Goal: Communication & Community: Answer question/provide support

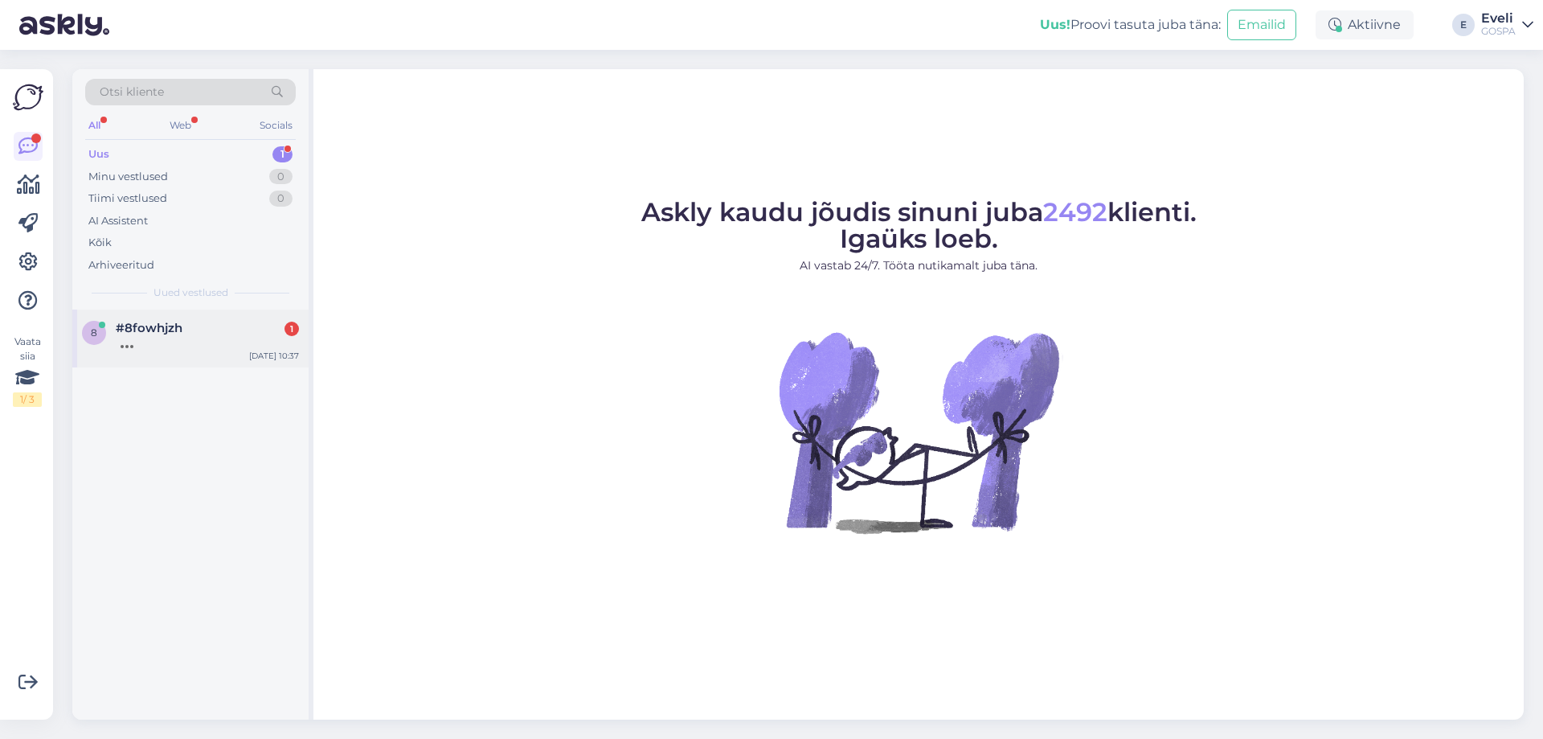
click at [170, 339] on div at bounding box center [207, 342] width 183 height 14
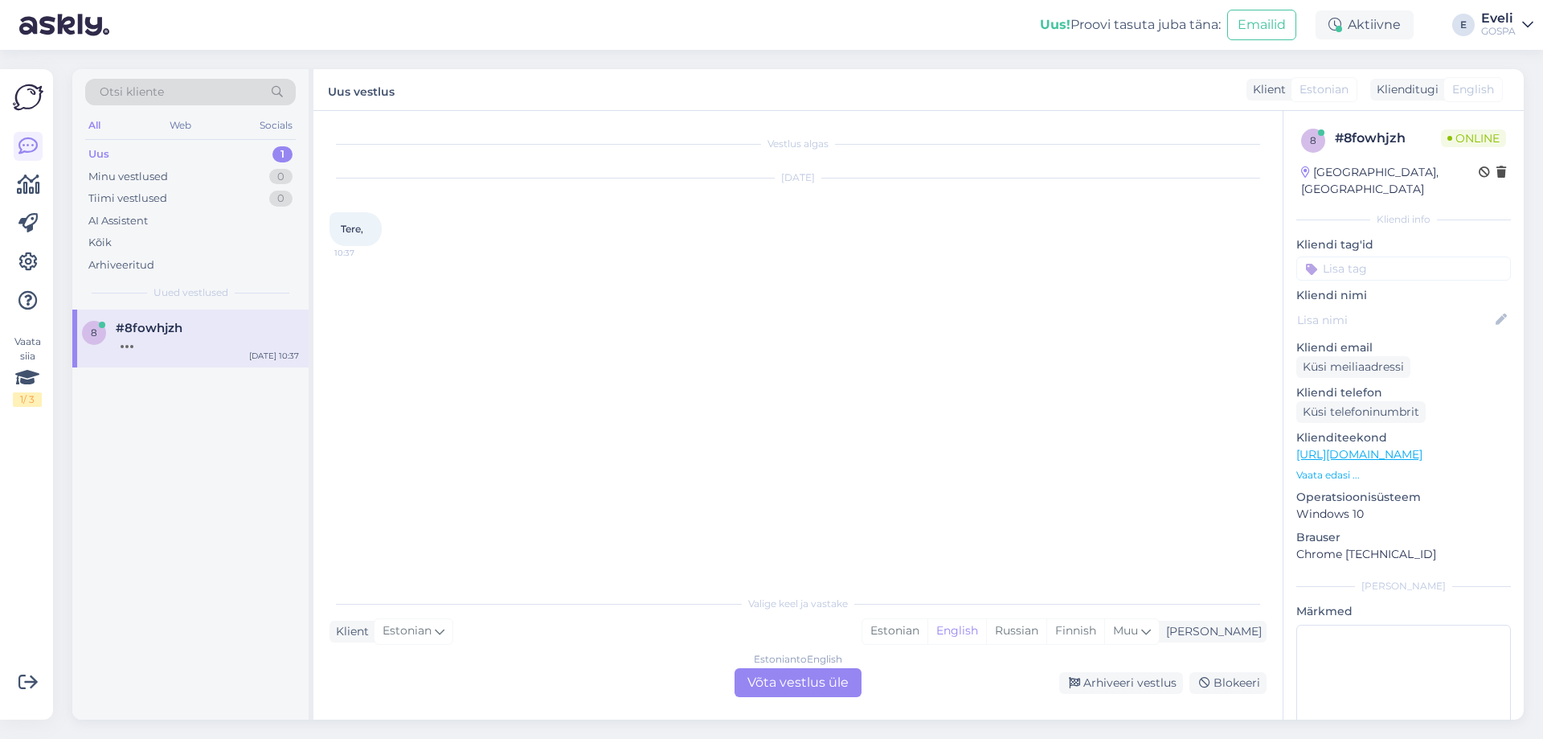
click at [791, 678] on div "Estonian to English Võta vestlus üle" at bounding box center [798, 682] width 127 height 29
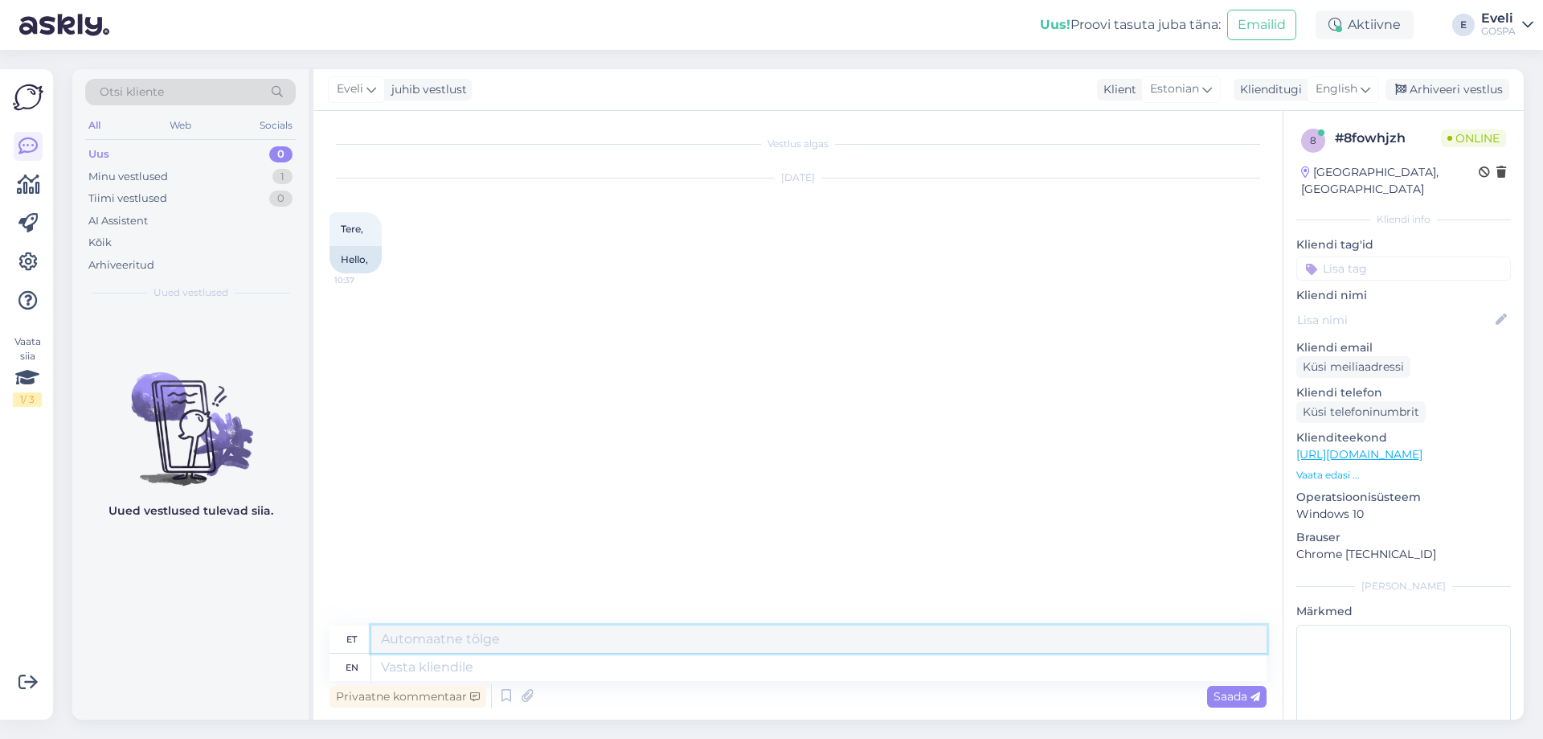
click at [461, 643] on textarea at bounding box center [818, 638] width 895 height 27
click at [1352, 94] on span "English" at bounding box center [1337, 89] width 42 height 18
type input "es"
click at [1269, 186] on link "Estonian" at bounding box center [1306, 187] width 177 height 26
click at [433, 674] on textarea at bounding box center [798, 664] width 937 height 34
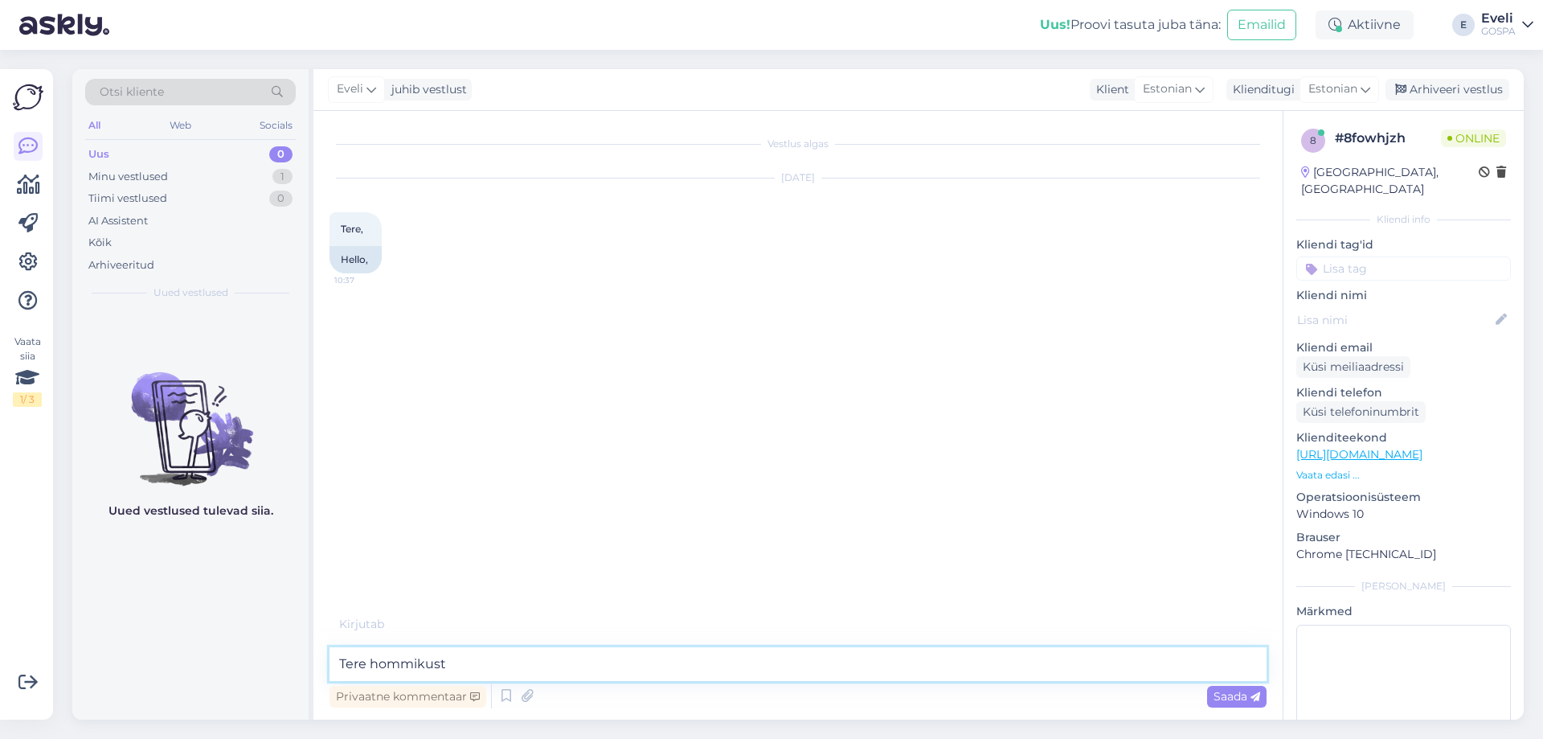
type textarea "Tere hommikust!"
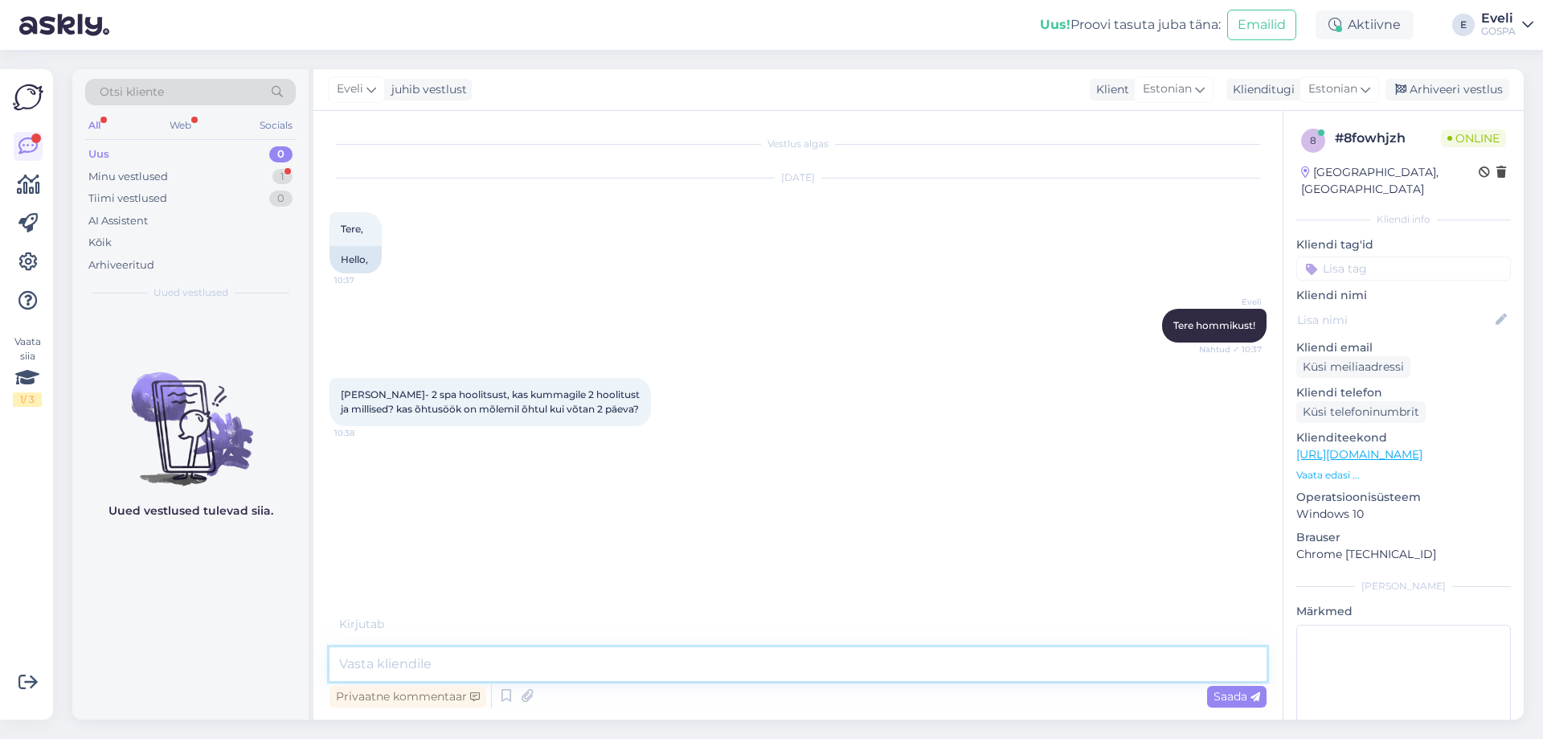
click at [567, 656] on textarea at bounding box center [798, 664] width 937 height 34
type textarea "P"
drag, startPoint x: 498, startPoint y: 660, endPoint x: 523, endPoint y: 642, distance: 31.2
click at [498, 661] on textarea "Pakett on kaheöine" at bounding box center [798, 664] width 937 height 34
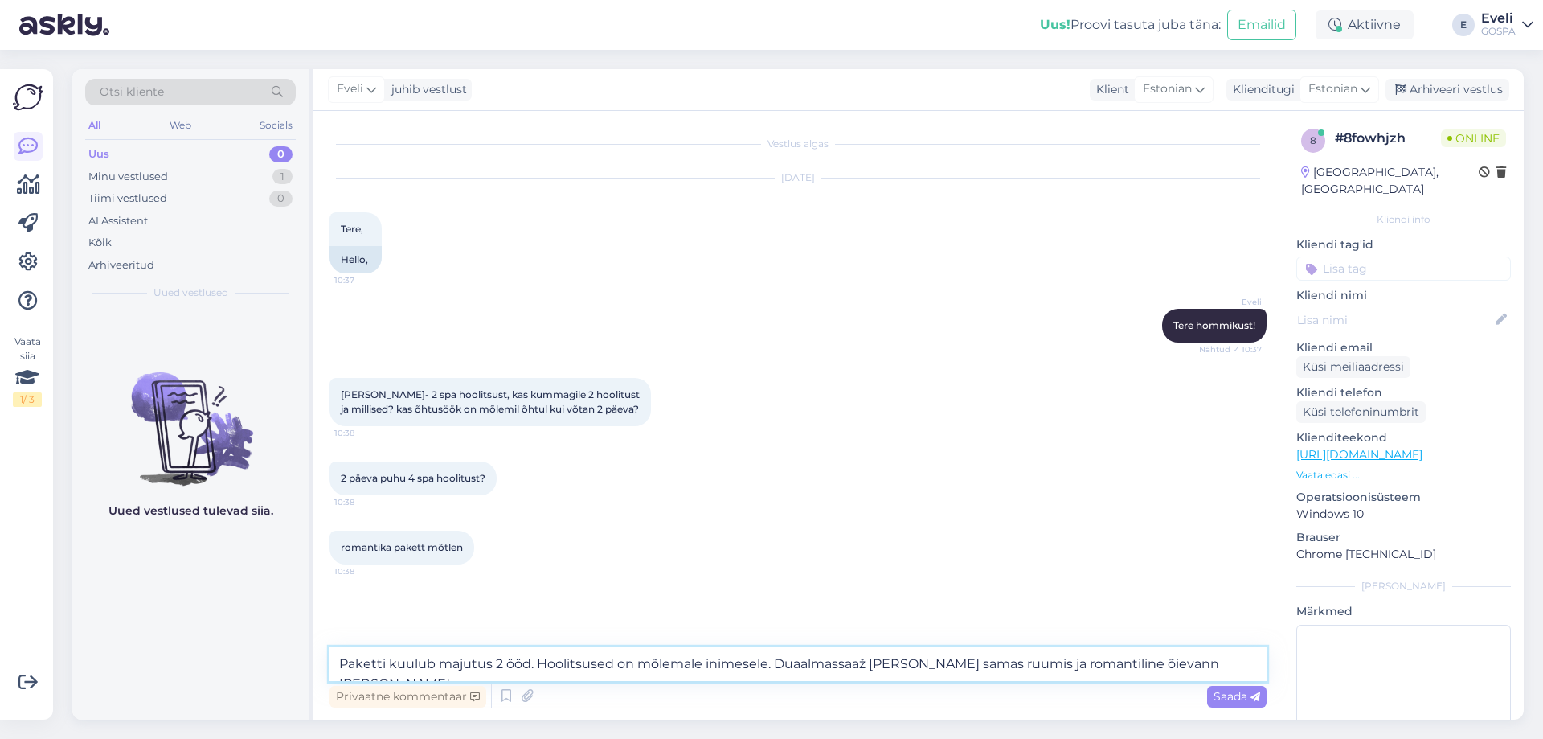
type textarea "Paketti kuulub majutus 2 ööd. Hoolitsused on mõlemale inimesele. Duaalmassaaž […"
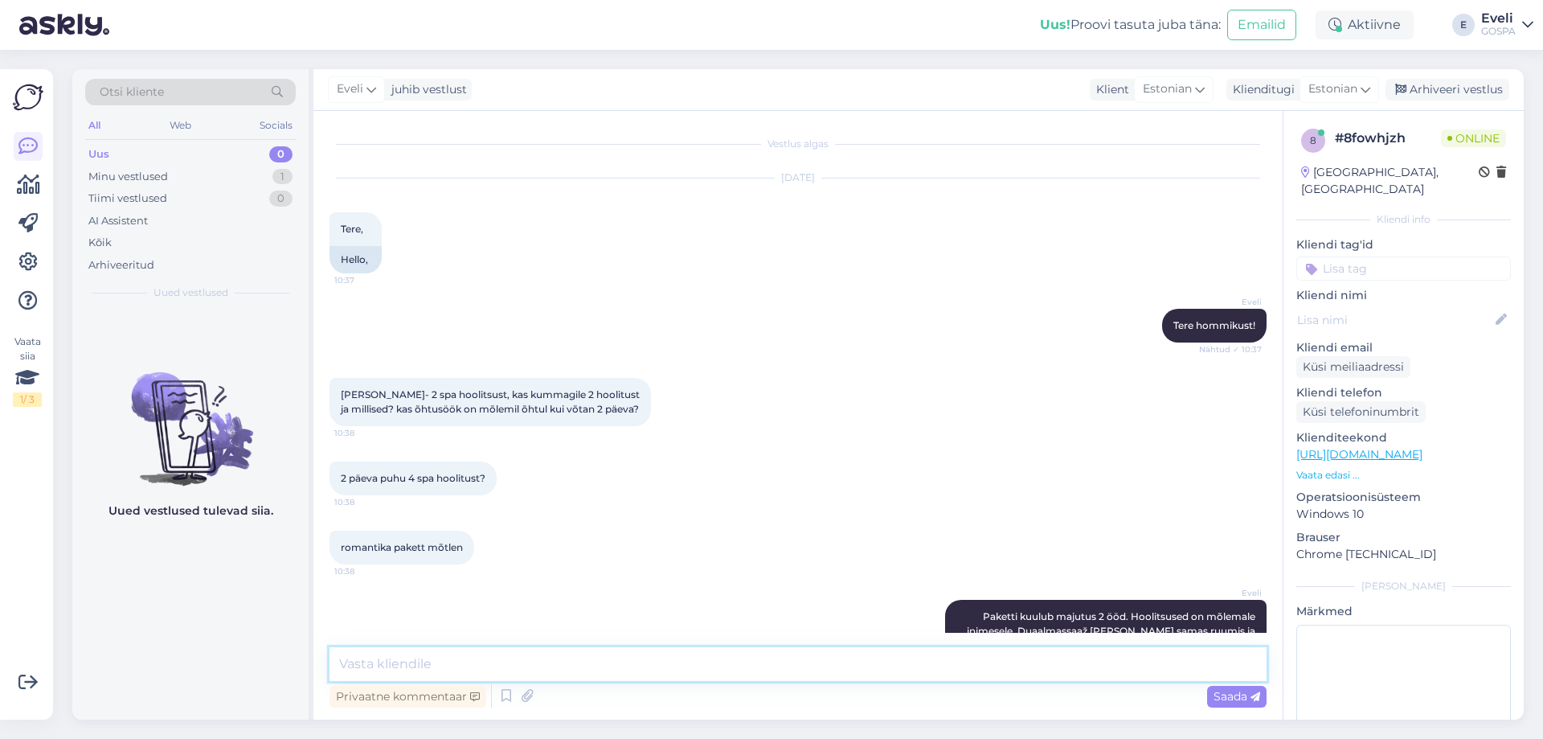
scroll to position [47, 0]
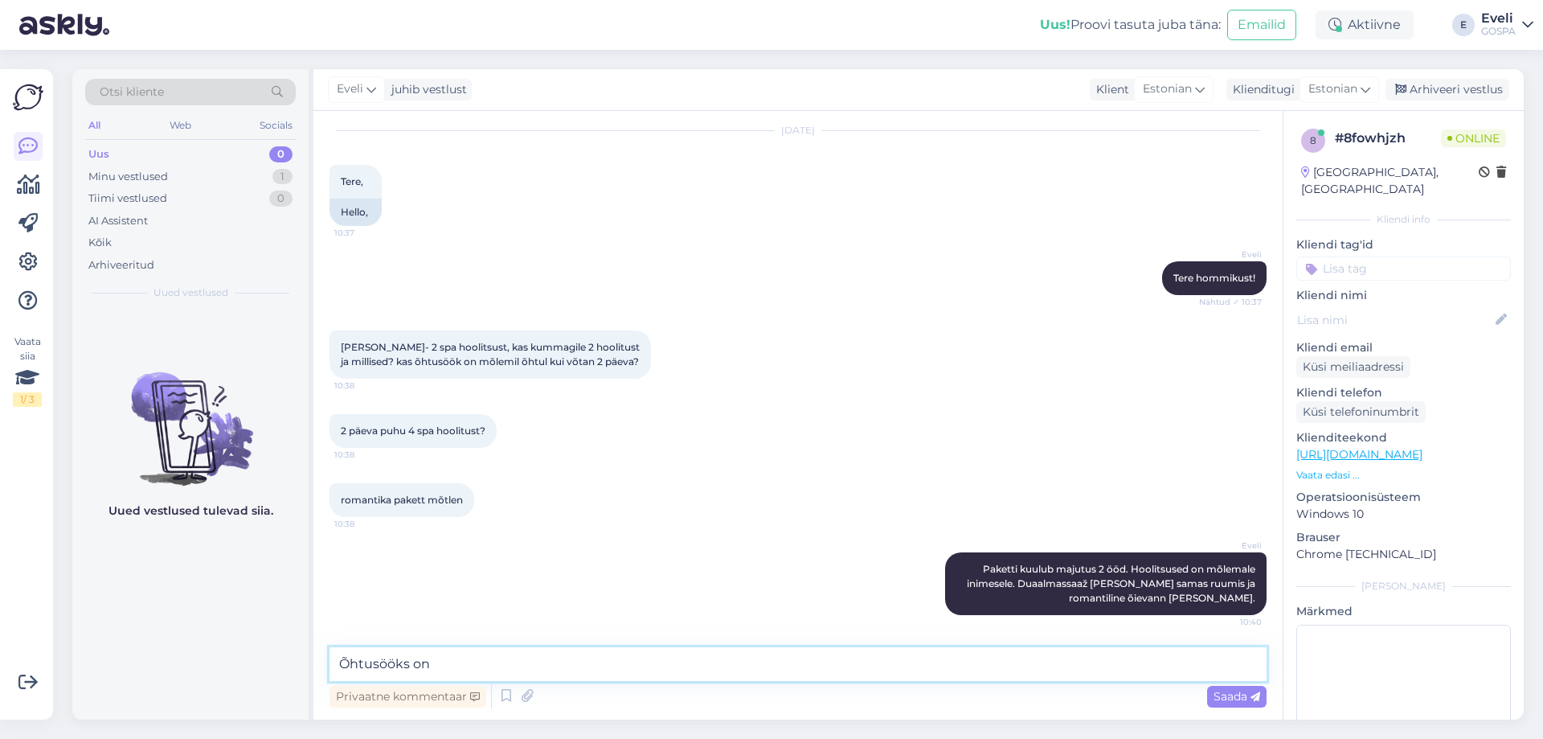
drag, startPoint x: 467, startPoint y: 653, endPoint x: 306, endPoint y: 654, distance: 160.8
click at [306, 654] on div "Otsi kliente All Web Socials Uus 0 Minu vestlused 1 Tiimi vestlused 0 AI Assist…" at bounding box center [798, 394] width 1452 height 650
paste textarea "üks romantiline õhtusöök [PERSON_NAME] väärtuses 90 €"
click at [747, 660] on textarea "Paketis on üks romantiline õhtusöök [PERSON_NAME] väärtuses 90 €" at bounding box center [798, 664] width 937 height 34
type textarea "Paketis on üks romantiline õhtusöök [PERSON_NAME] väärtuses 90 €."
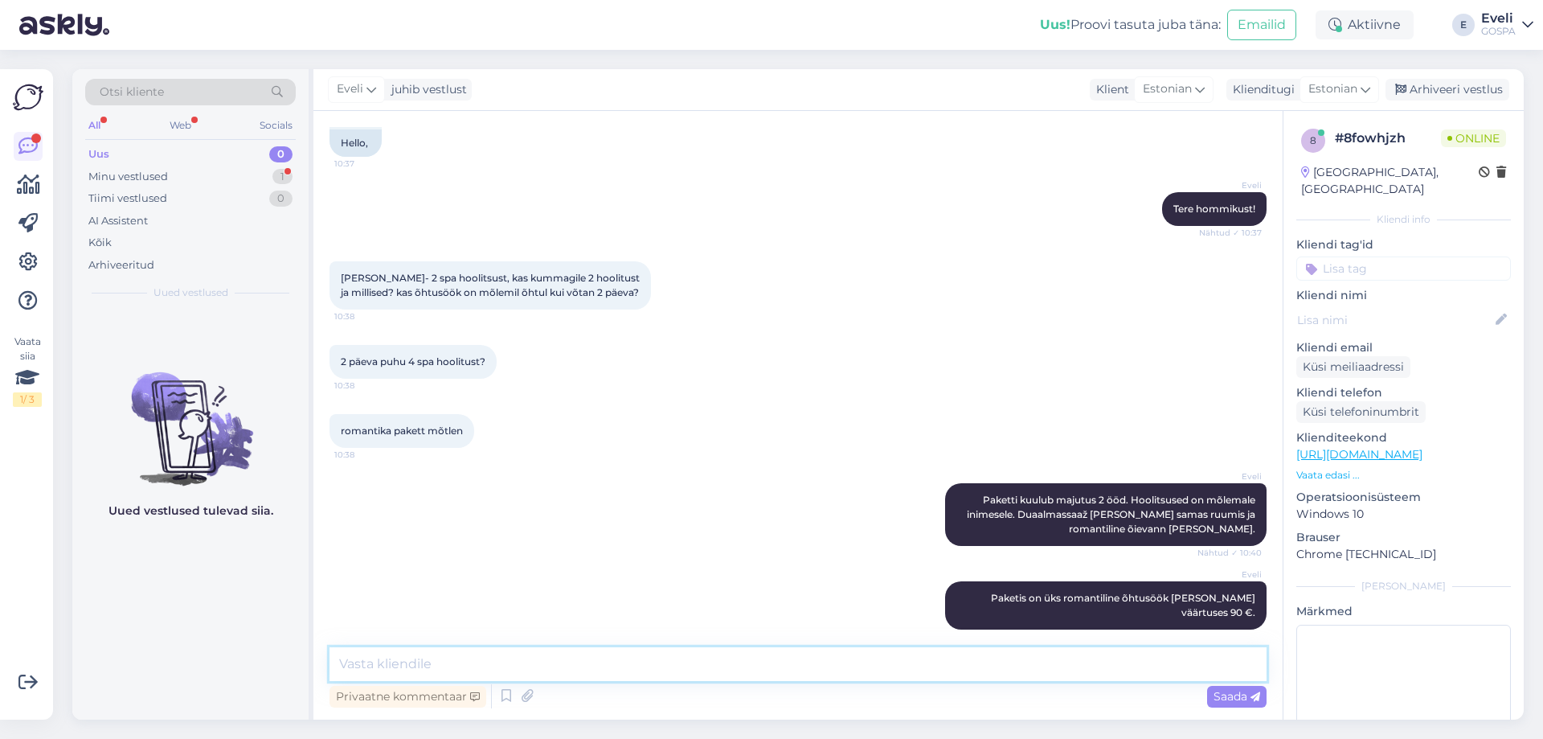
scroll to position [186, 0]
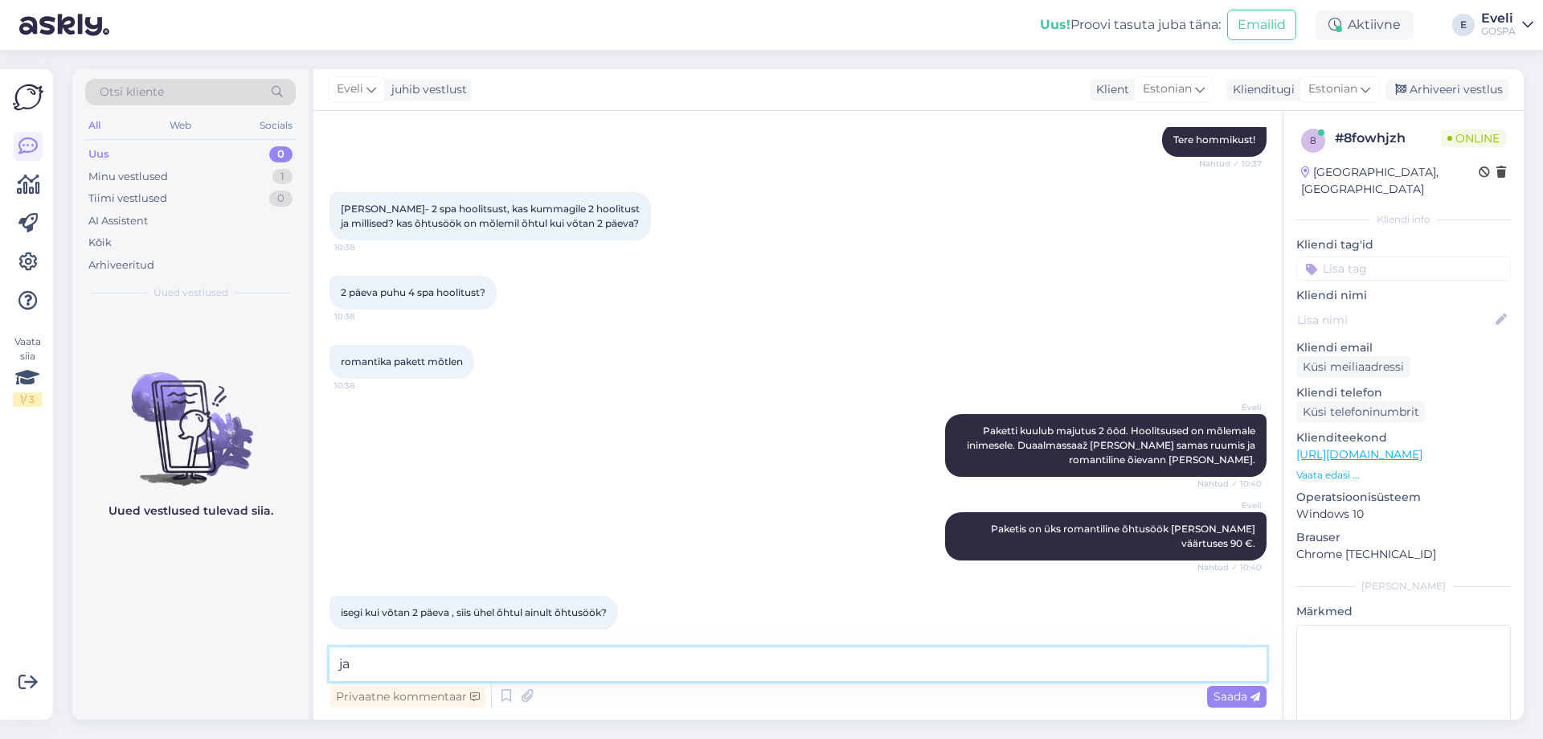
type textarea "j"
type textarea "J"
type textarea "P"
click at [346, 665] on textarea "paketti saabki [PERSON_NAME] 2 ööks ja kolmeks päevaks" at bounding box center [798, 664] width 937 height 34
click at [701, 661] on textarea "Paketti saabki [PERSON_NAME] 2 ööks ja kolmeks päevaks" at bounding box center [798, 664] width 937 height 34
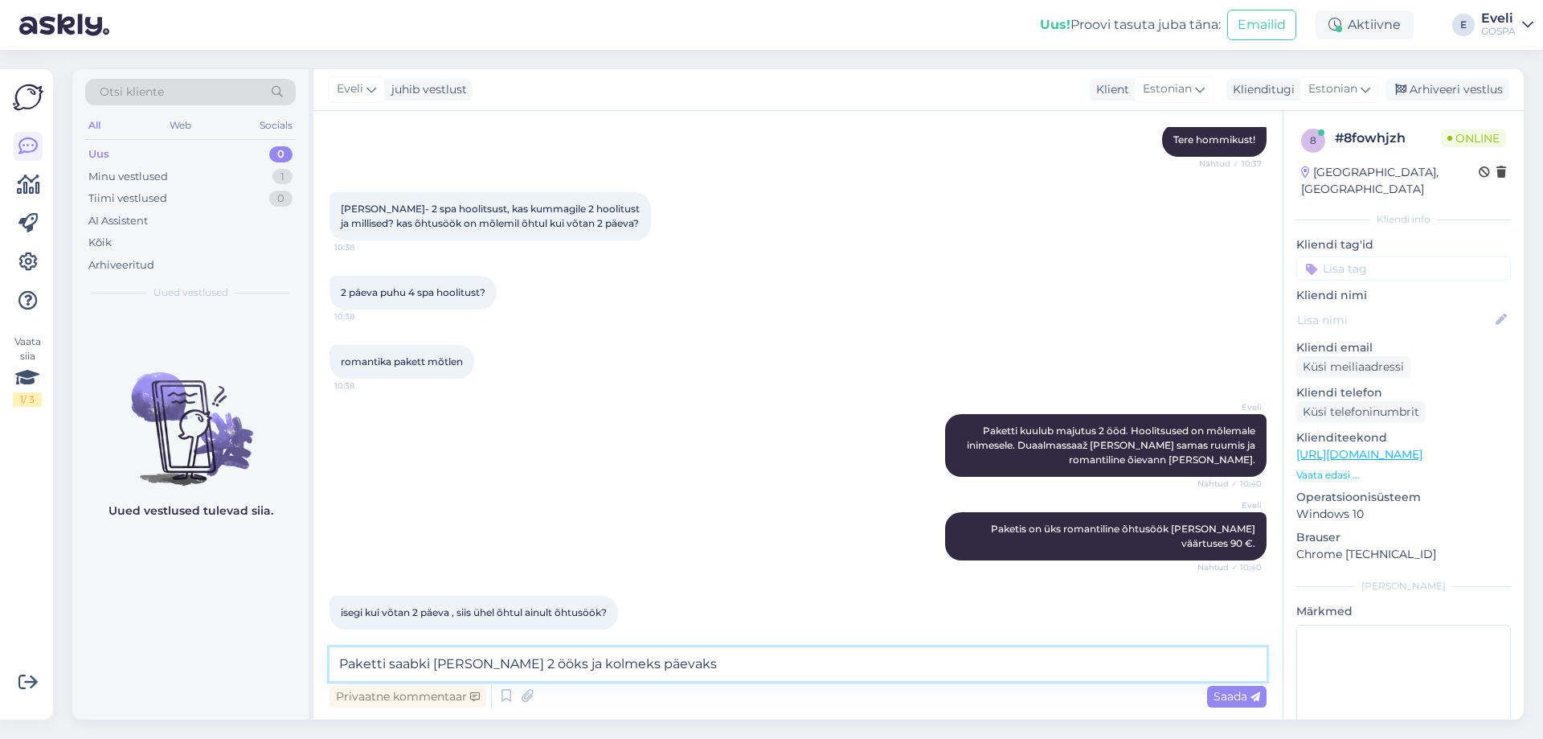
drag, startPoint x: 715, startPoint y: 660, endPoint x: 317, endPoint y: 640, distance: 399.2
click at [317, 640] on div "Vestlus algas [DATE] Tere, 10:37 Hello, [PERSON_NAME] hommikust! Nähtud ✓ 10:37…" at bounding box center [797, 415] width 969 height 608
click at [338, 663] on textarea "Paketti kuulub majutus 2 ööd ja 3 päeva. Paketis on üks romantiline õhtusöök [P…" at bounding box center [798, 664] width 937 height 34
click at [1001, 661] on textarea "Paketti kuulub majutus 2 ööd ja 3 päeva. Paketis on üks romantiline õhtusöök [P…" at bounding box center [798, 664] width 937 height 34
type textarea "Paketti kuulub majutus 2 ööd ja 3 päeva. Paketis on üks romantiline õhtusöök [P…"
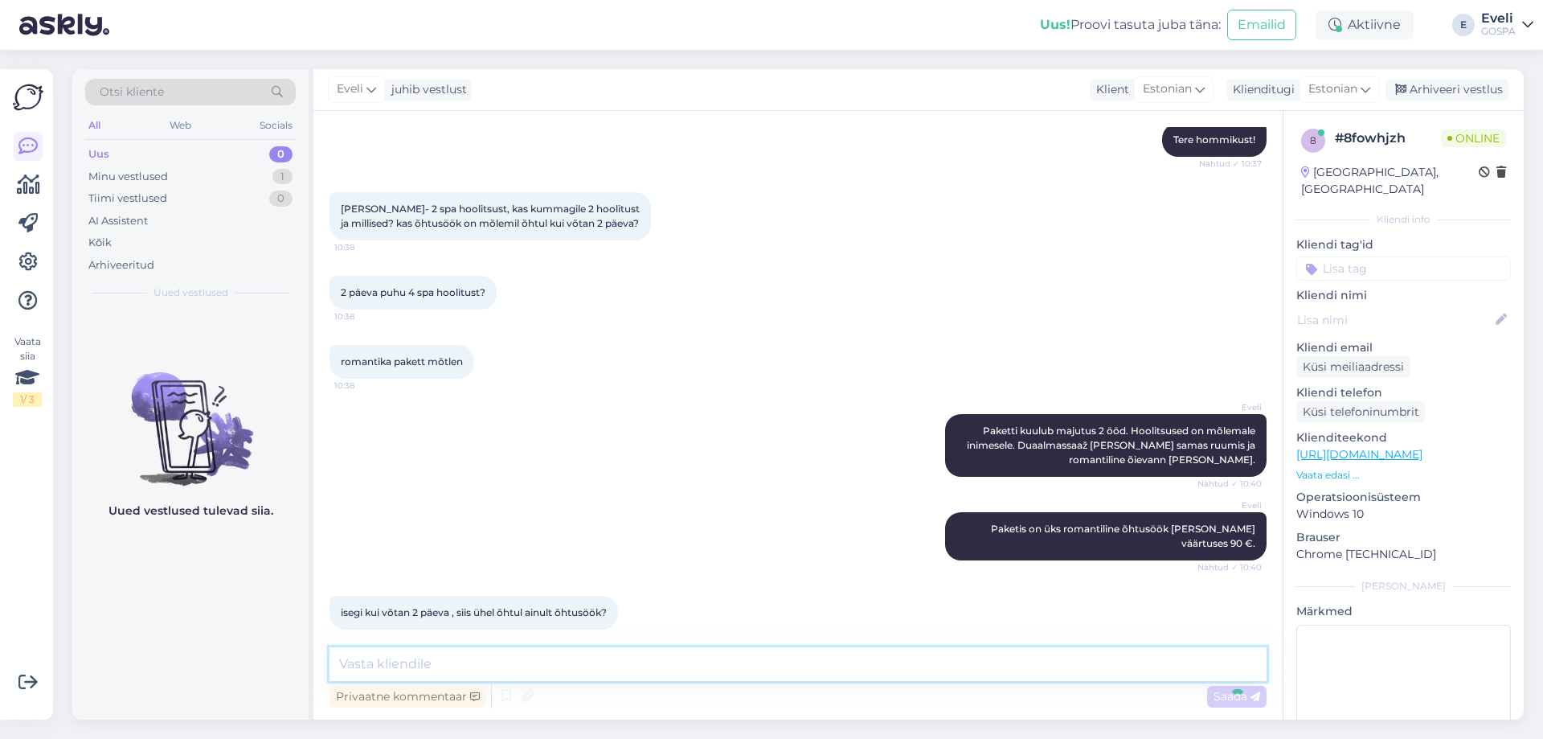
scroll to position [269, 0]
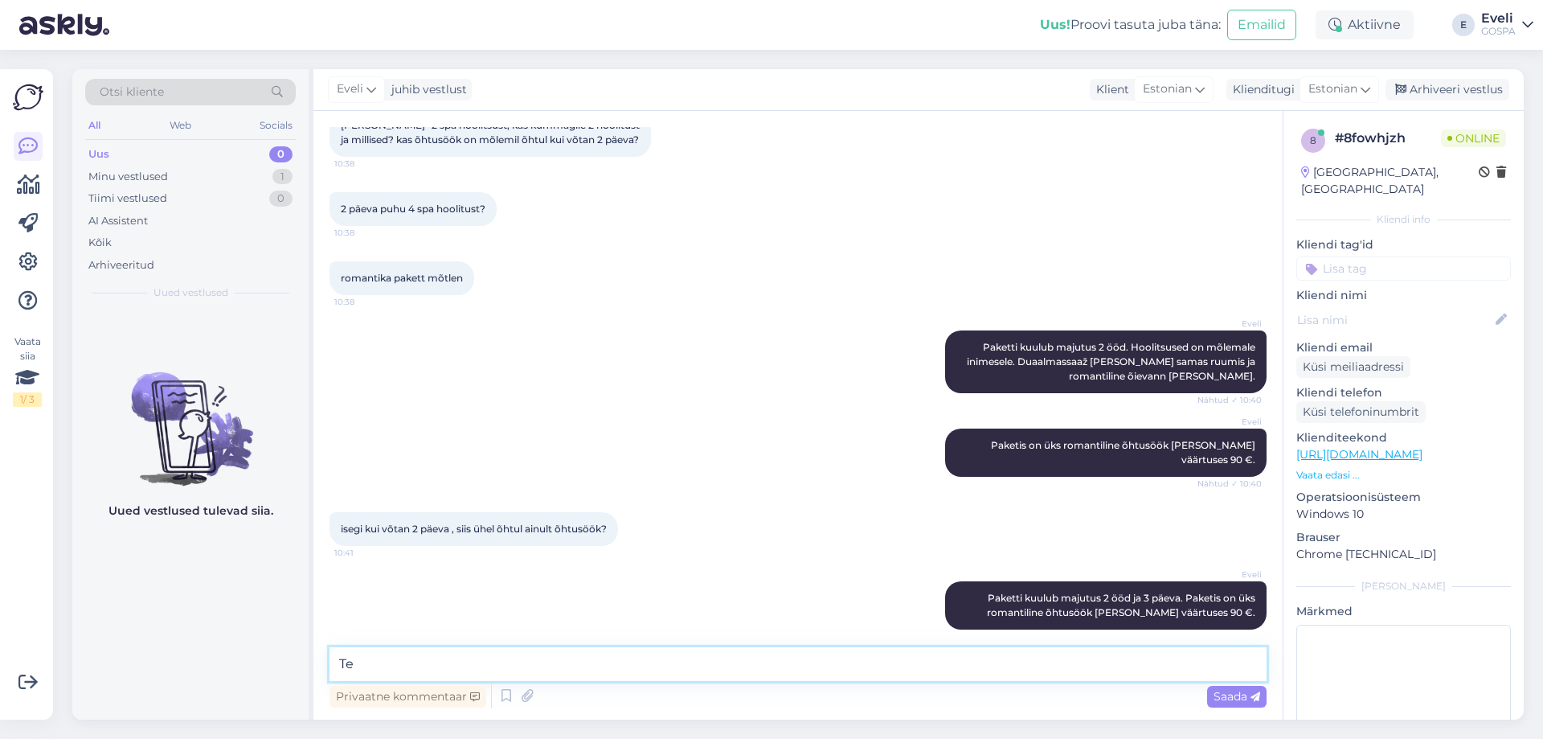
type textarea "T"
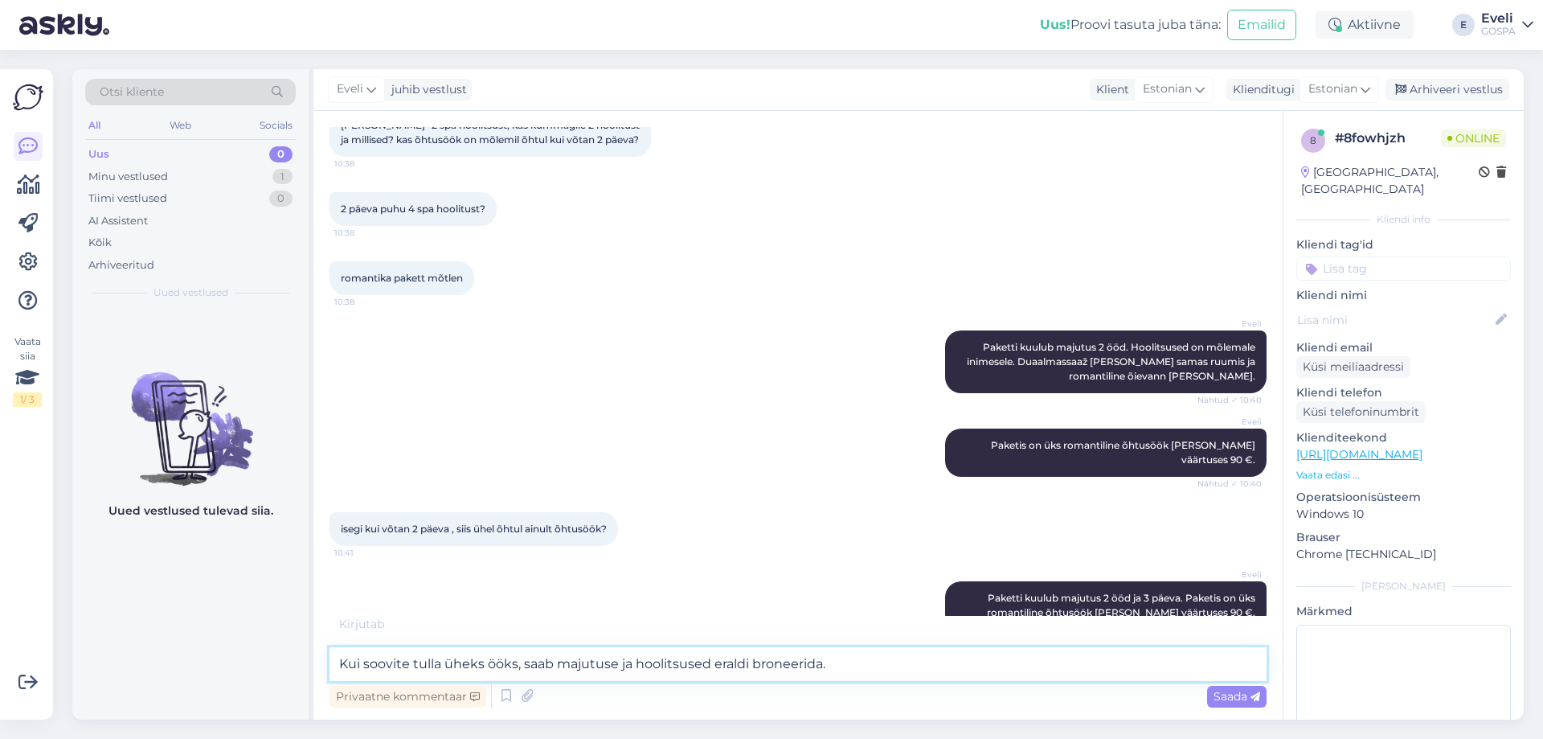
type textarea "Kui soovite tulla üheks ööks, saab majutuse ja hoolitsused eraldi broneerida."
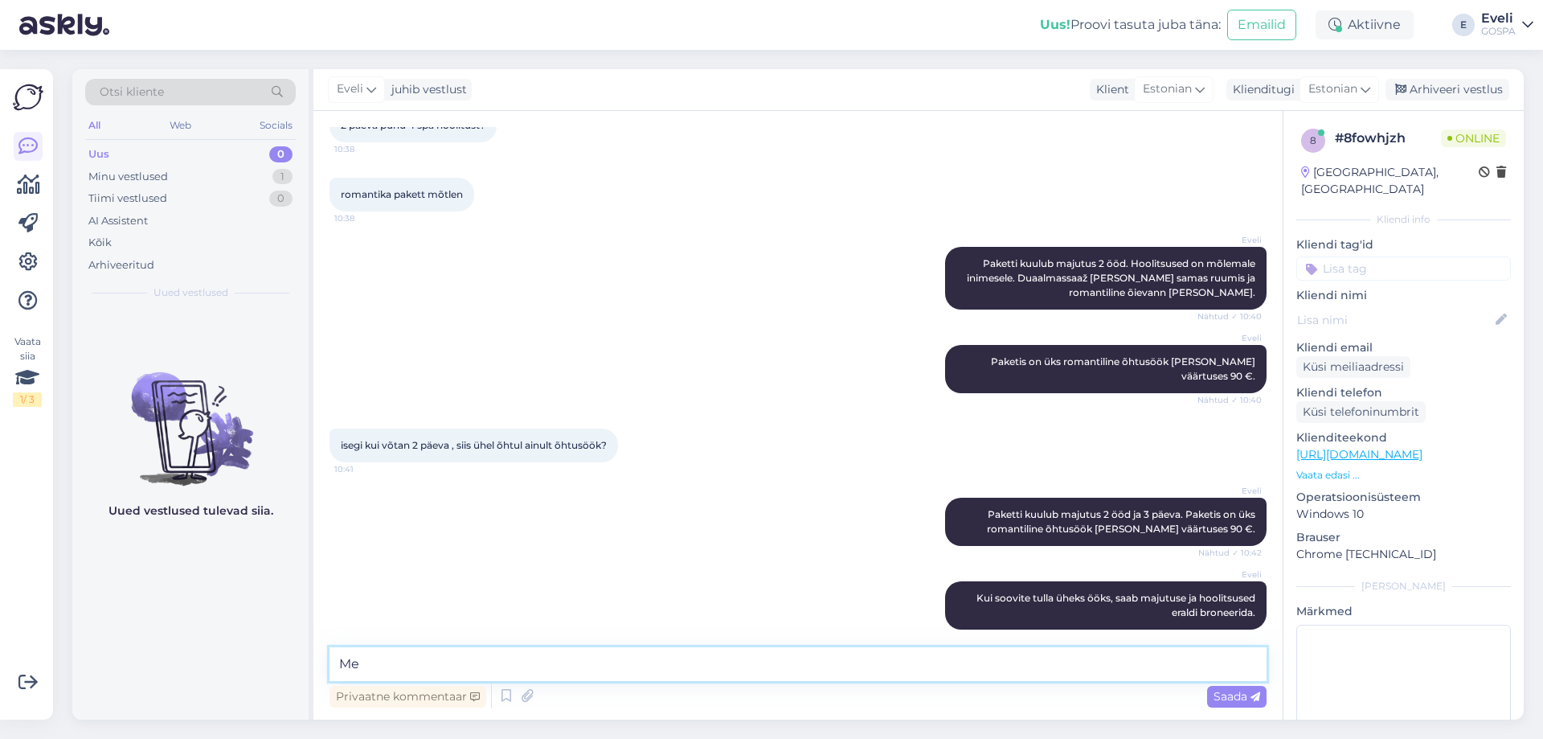
type textarea "M"
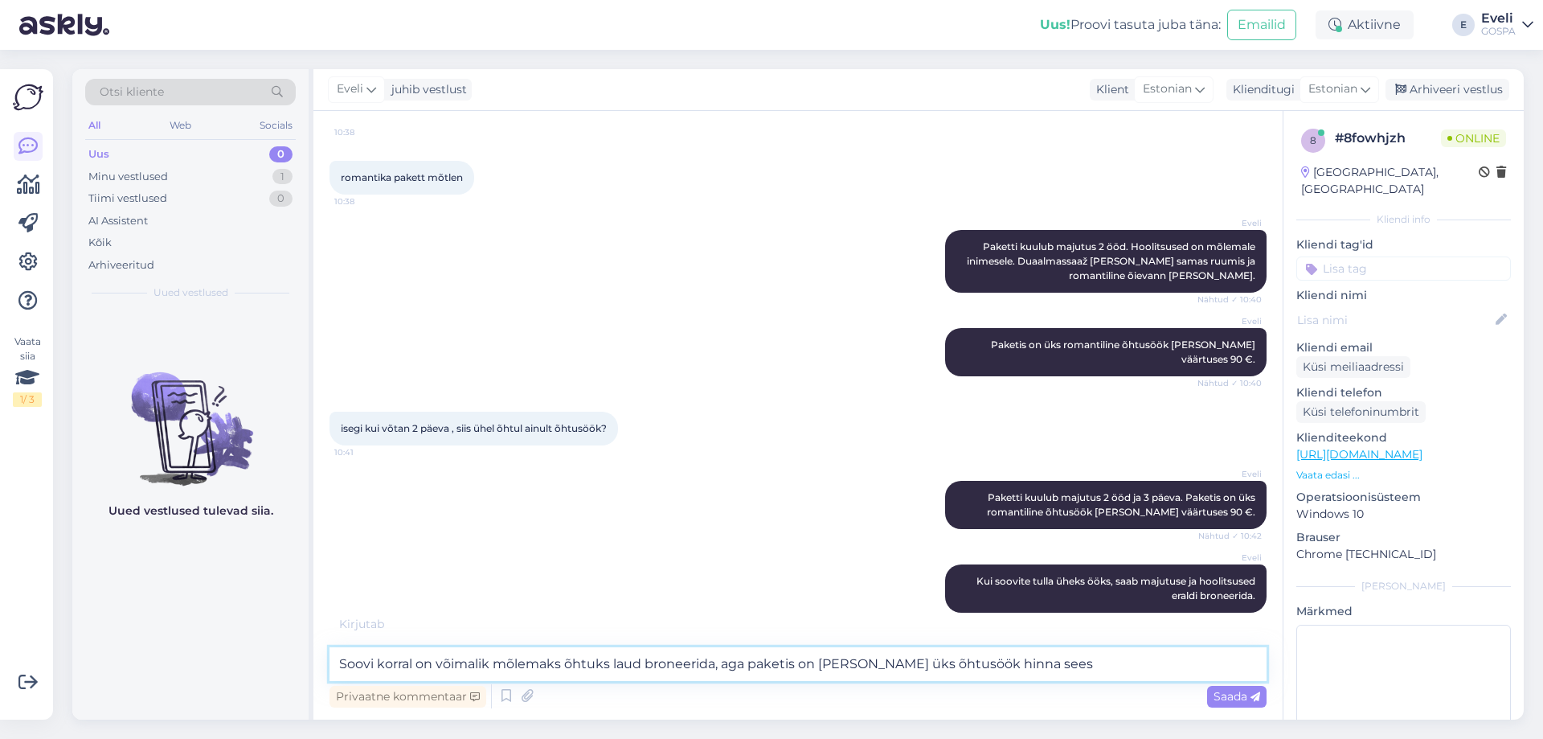
type textarea "Soovi korral on võimalik mõlemaks õhtuks laud broneerida, aga paketis on [PERSO…"
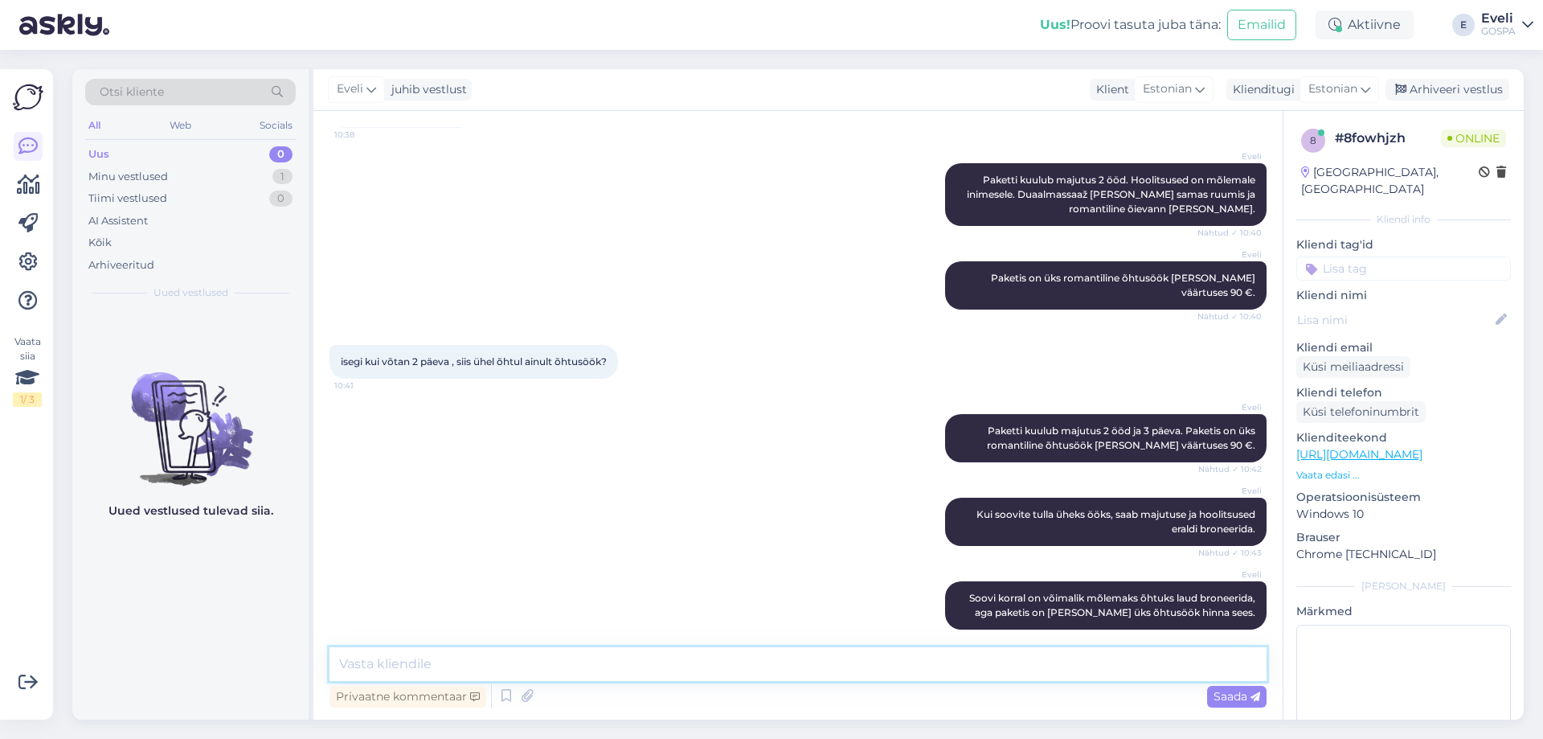
scroll to position [534, 0]
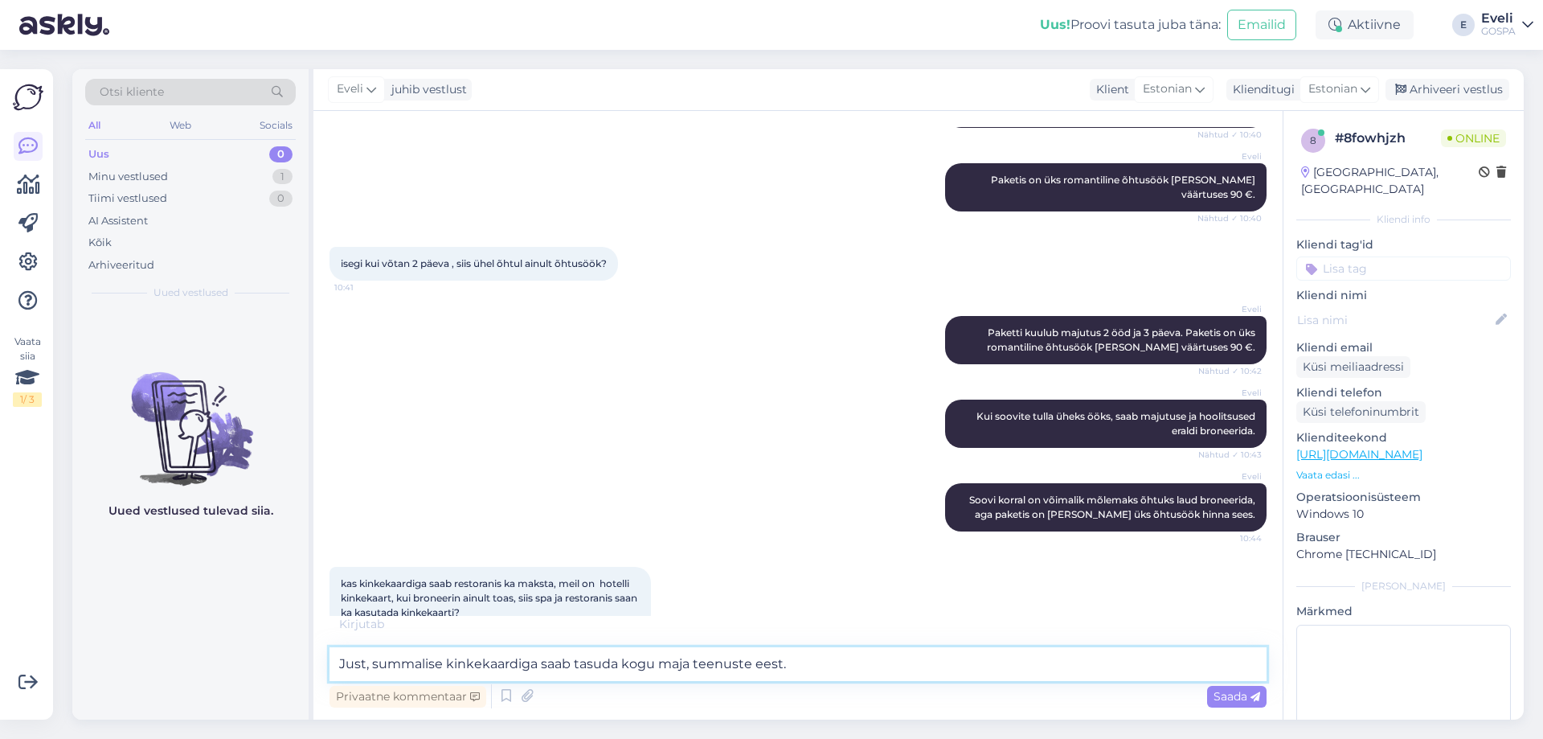
click at [367, 666] on textarea "Just, summalise kinkekaardiga saab tasuda kogu maja teenuste eest." at bounding box center [798, 664] width 937 height 34
type textarea "Jah, summalise kinkekaardiga saab tasuda kogu maja teenuste eest."
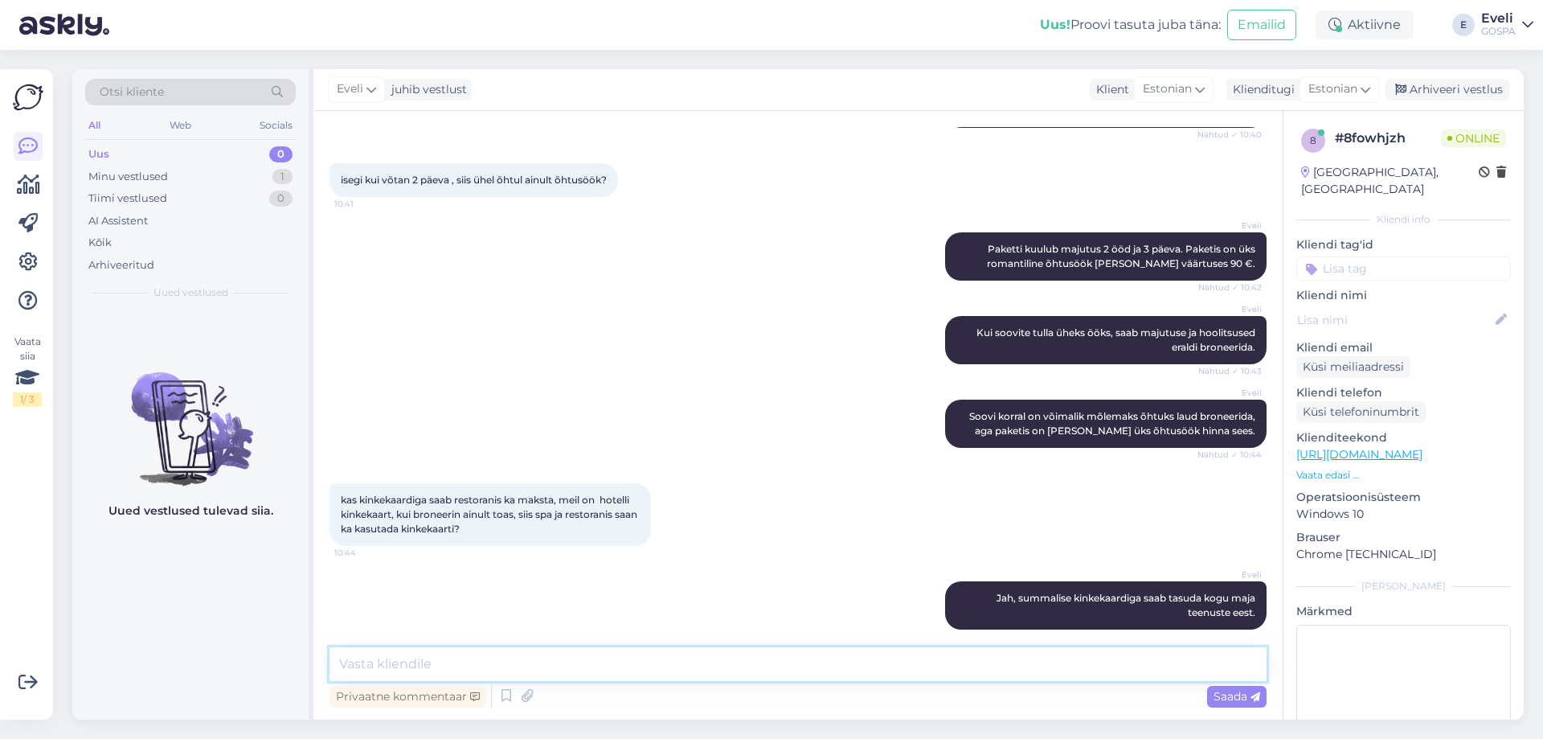
scroll to position [702, 0]
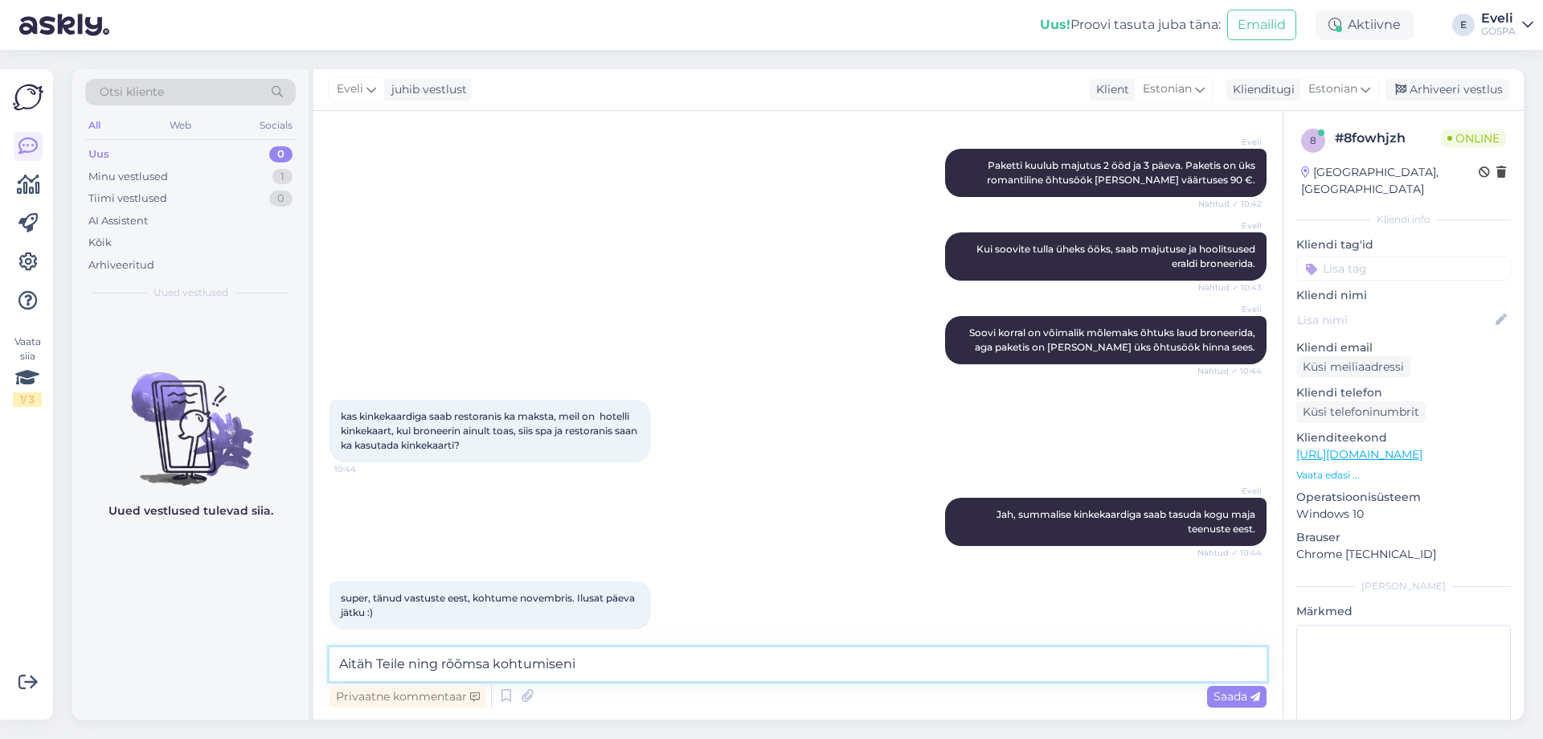
type textarea "Aitäh Teile ning rõõmsa kohtumiseni!"
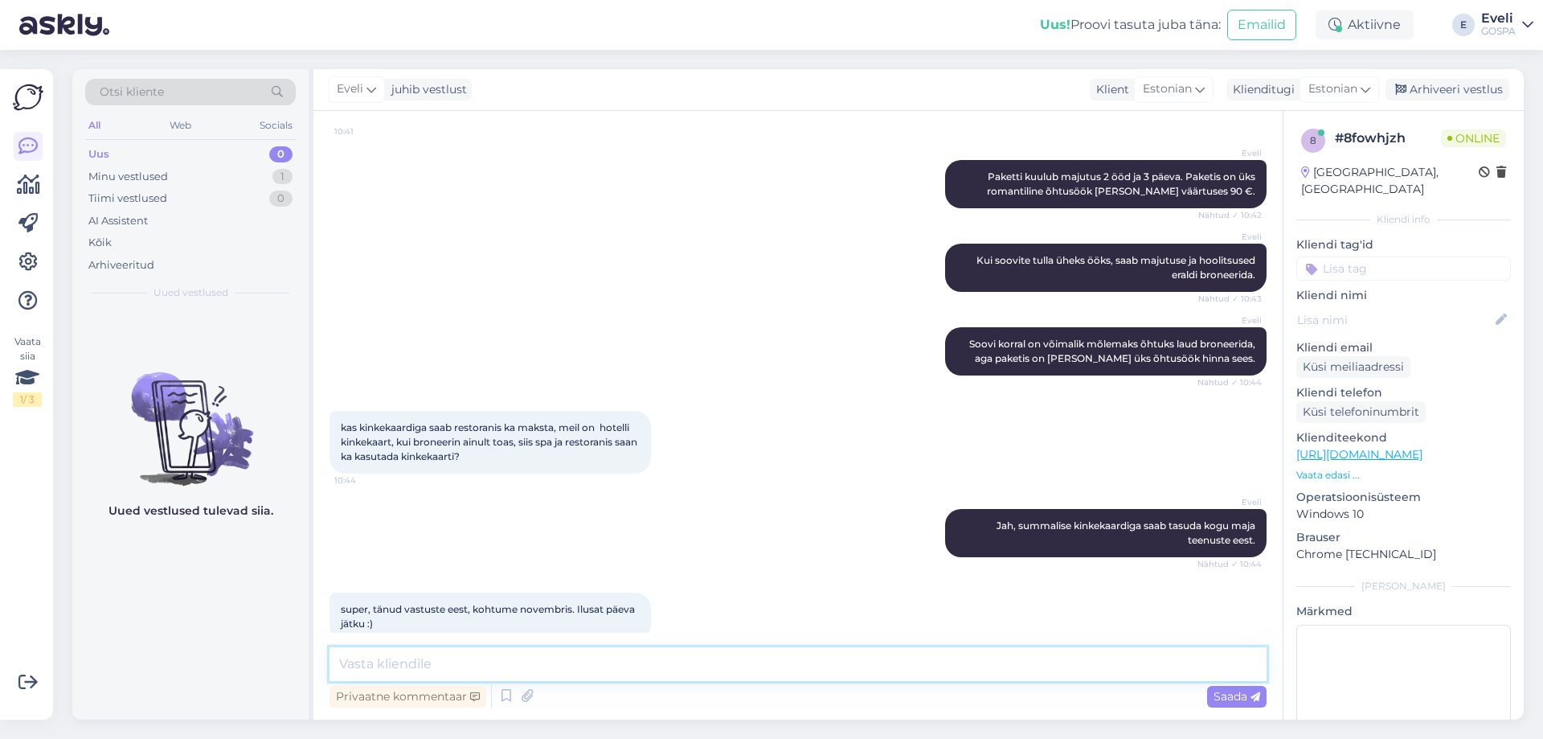
scroll to position [771, 0]
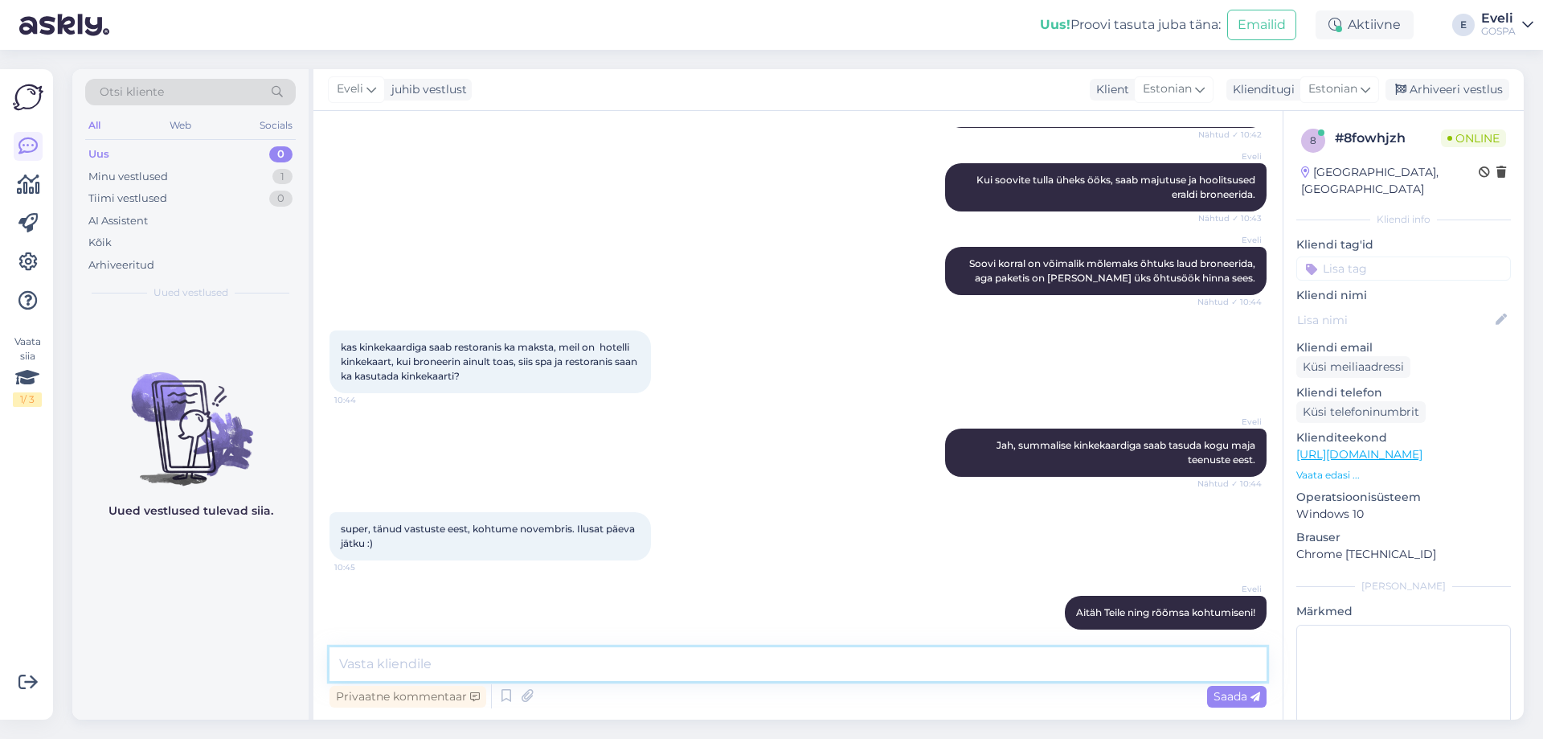
click at [671, 665] on textarea at bounding box center [798, 664] width 937 height 34
click at [1435, 88] on div "Arhiveeri vestlus" at bounding box center [1448, 90] width 124 height 22
